Goal: Register for event/course

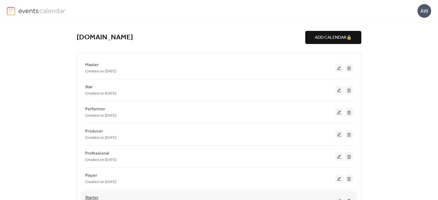
click at [91, 197] on span "Starter" at bounding box center [91, 198] width 13 height 7
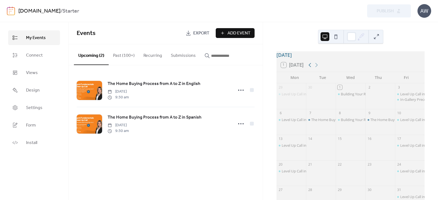
click at [309, 68] on icon at bounding box center [310, 65] width 7 height 7
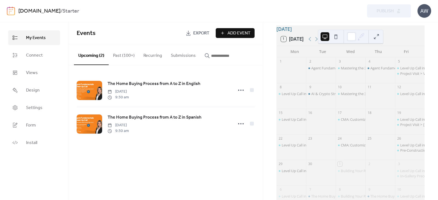
scroll to position [25, 0]
click at [327, 71] on div "Agent Fundamentals Power-Up Call in English" at bounding box center [348, 68] width 74 height 5
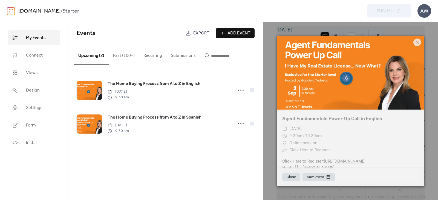
click at [374, 136] on div "​ 9:30am - 10:30am" at bounding box center [350, 136] width 137 height 7
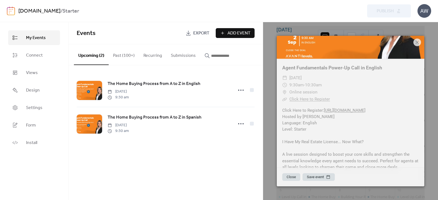
scroll to position [58, 0]
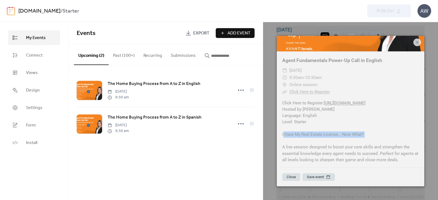
drag, startPoint x: 283, startPoint y: 135, endPoint x: 298, endPoint y: 135, distance: 15.1
click at [364, 142] on div "Click Here to Register: [URL][DOMAIN_NAME] Hosted by [PERSON_NAME] Language: En…" at bounding box center [351, 131] width 148 height 63
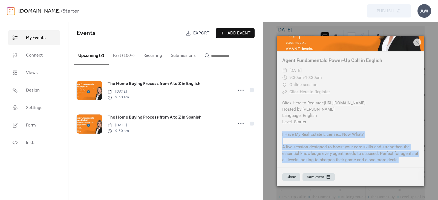
drag, startPoint x: 282, startPoint y: 136, endPoint x: 411, endPoint y: 159, distance: 131.1
click at [411, 159] on div "Click Here to Register: [URL][DOMAIN_NAME] Hosted by [PERSON_NAME] Language: En…" at bounding box center [351, 131] width 148 height 63
copy div "I Have My Real Estate License... Now What? A live session designed to boost you…"
